Goal: Complete application form

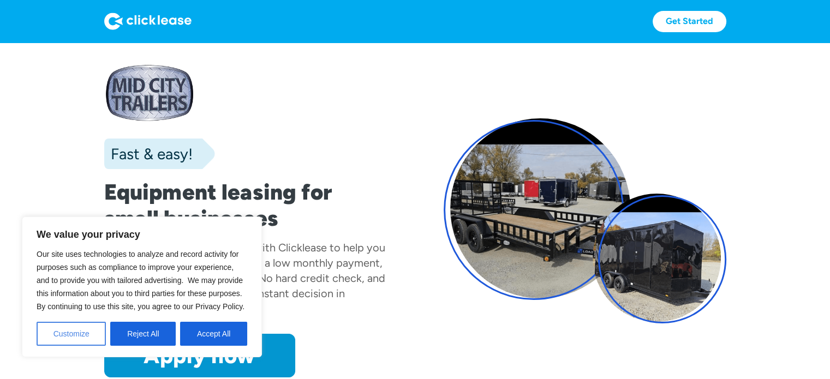
click at [73, 332] on button "Customize" at bounding box center [71, 334] width 69 height 24
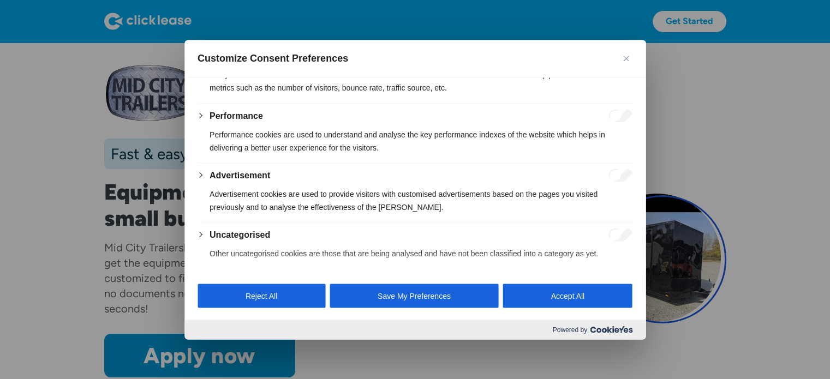
scroll to position [225, 0]
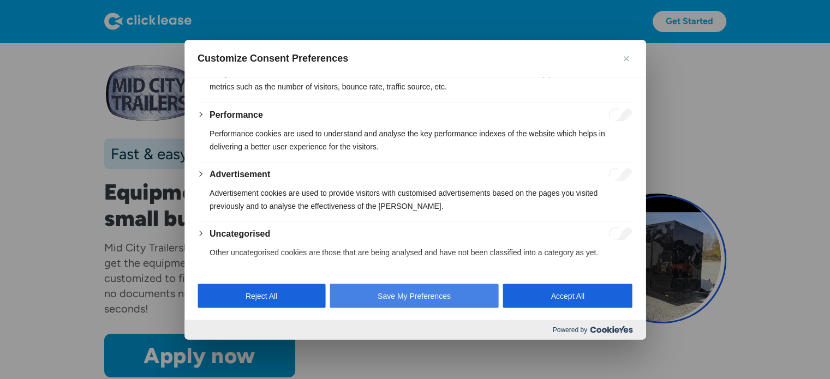
click at [388, 298] on button "Save My Preferences" at bounding box center [414, 296] width 169 height 24
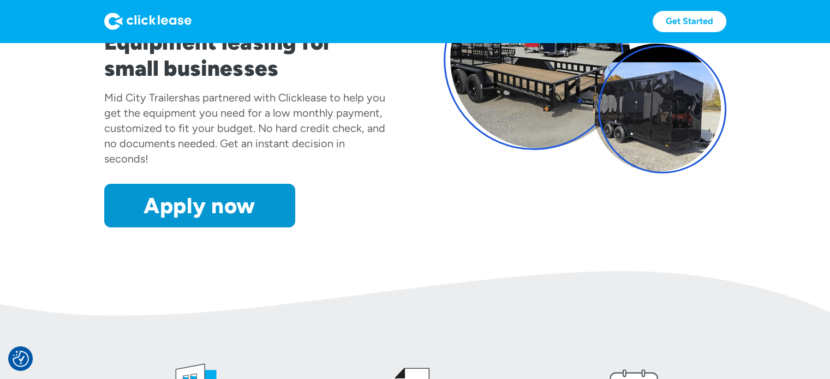
scroll to position [164, 0]
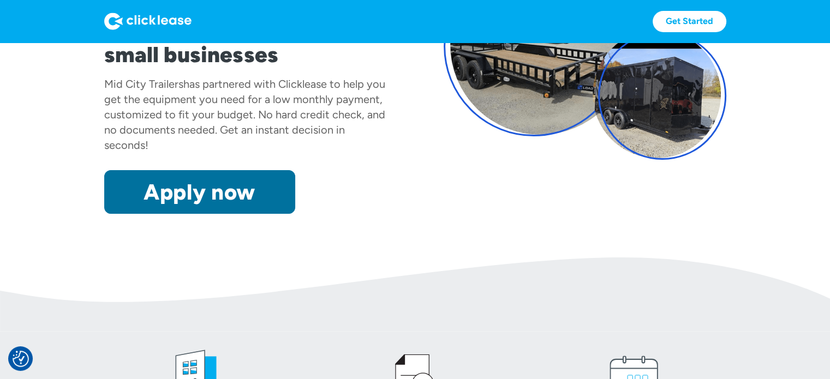
click at [260, 204] on link "Apply now" at bounding box center [199, 192] width 191 height 44
